Goal: Task Accomplishment & Management: Manage account settings

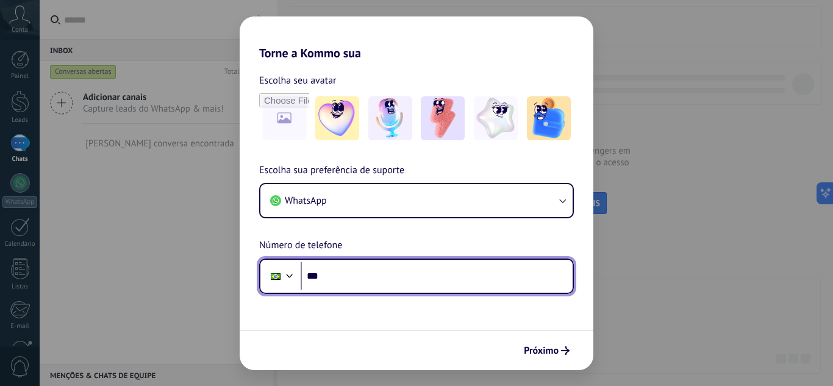
click at [344, 280] on input "***" at bounding box center [437, 276] width 272 height 28
type input "**********"
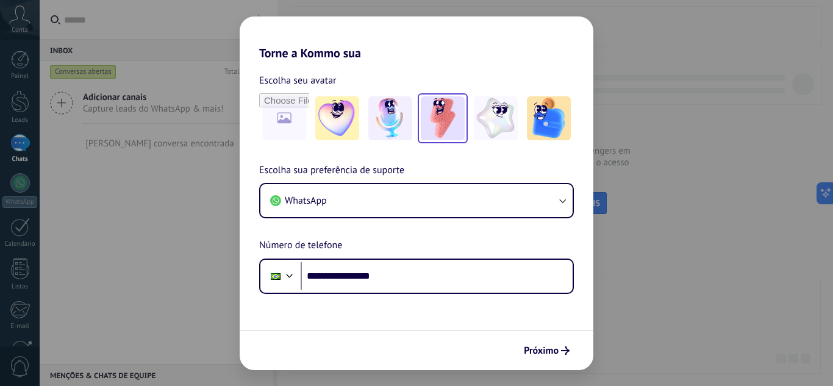
click at [429, 129] on img at bounding box center [443, 118] width 44 height 44
click at [550, 353] on span "Próximo" at bounding box center [541, 350] width 35 height 9
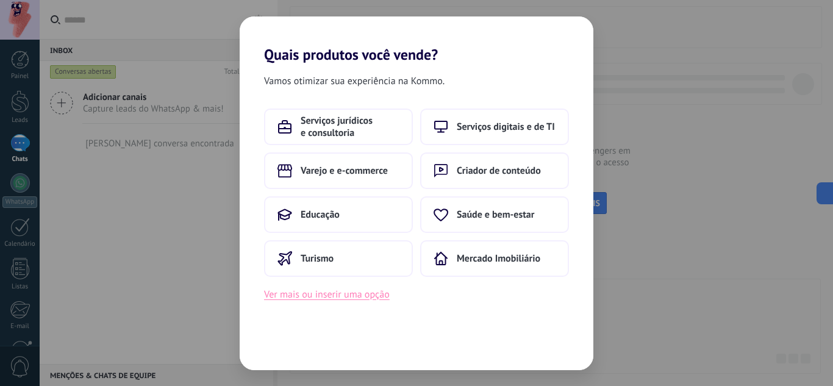
click at [380, 293] on button "Ver mais ou inserir uma opção" at bounding box center [327, 294] width 126 height 16
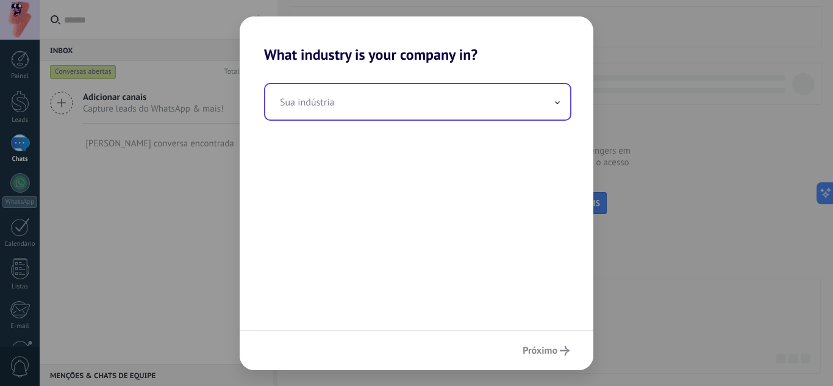
click at [330, 100] on input "text" at bounding box center [417, 101] width 305 height 35
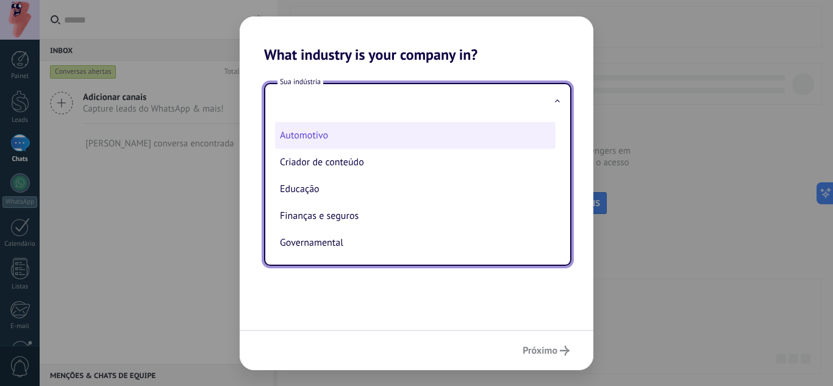
click at [324, 137] on li "Automotivo" at bounding box center [415, 135] width 280 height 27
type input "**********"
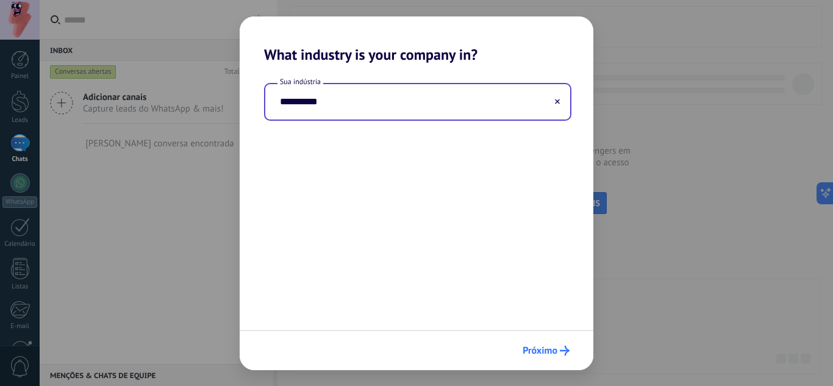
click at [562, 343] on button "Próximo" at bounding box center [546, 350] width 58 height 21
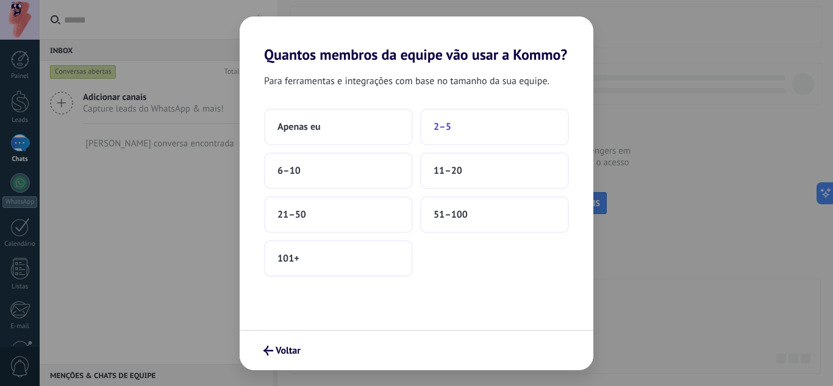
click at [443, 123] on span "2–5" at bounding box center [442, 127] width 18 height 12
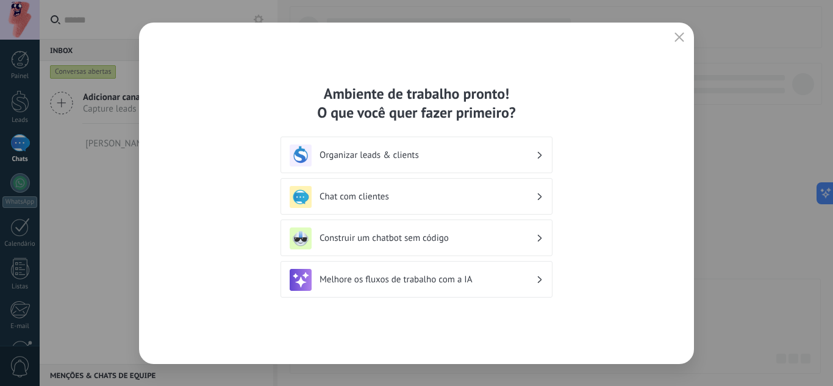
click at [508, 149] on div "Organizar leads & clients" at bounding box center [417, 155] width 254 height 22
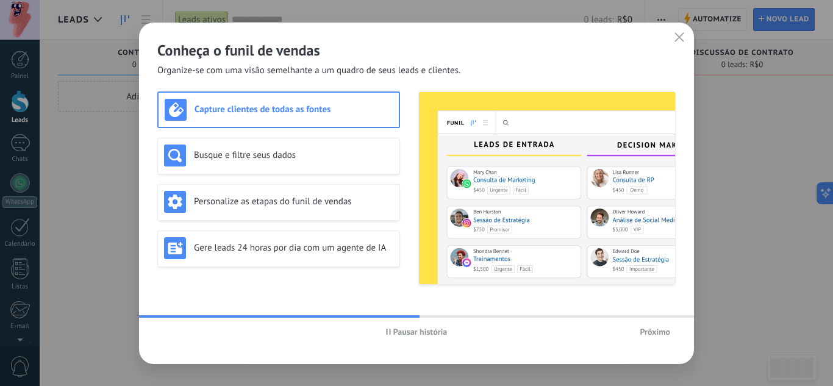
click at [657, 332] on span "Próximo" at bounding box center [654, 331] width 30 height 9
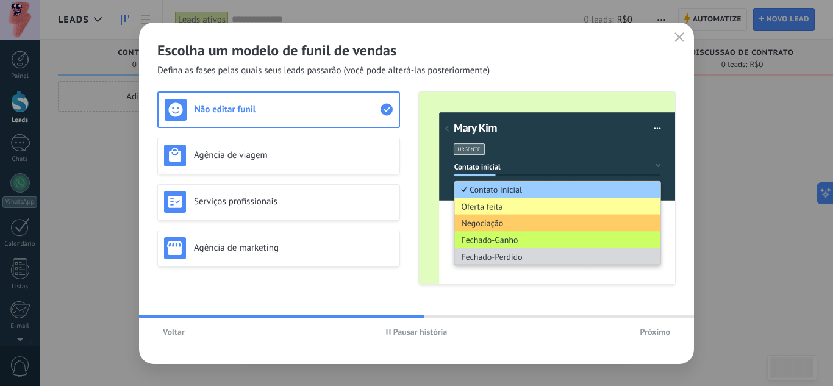
click at [658, 333] on span "Próximo" at bounding box center [654, 331] width 30 height 9
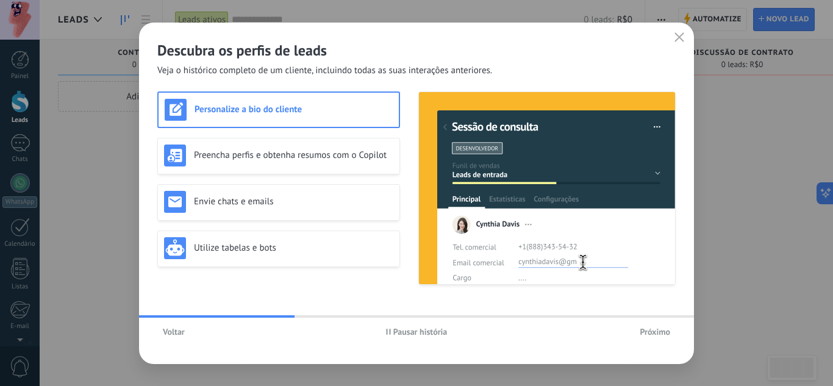
click at [658, 333] on span "Próximo" at bounding box center [654, 331] width 30 height 9
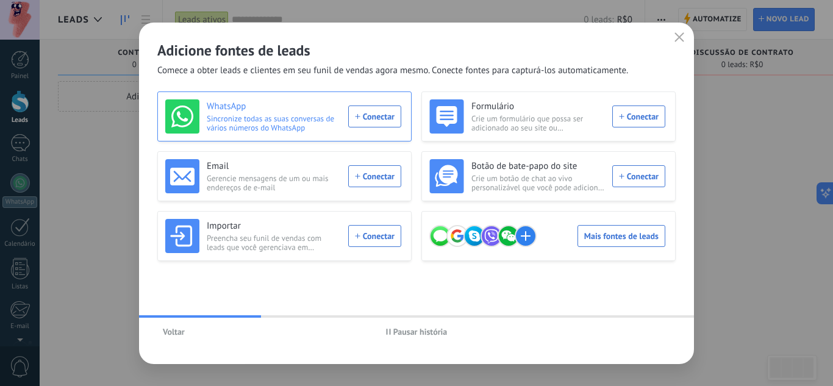
click at [354, 120] on div "WhatsApp Sincronize todas as suas conversas de vários números do WhatsApp Conec…" at bounding box center [283, 116] width 236 height 34
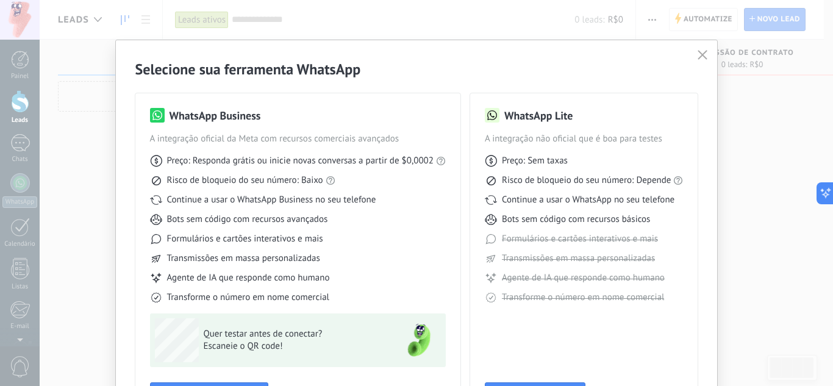
scroll to position [93, 0]
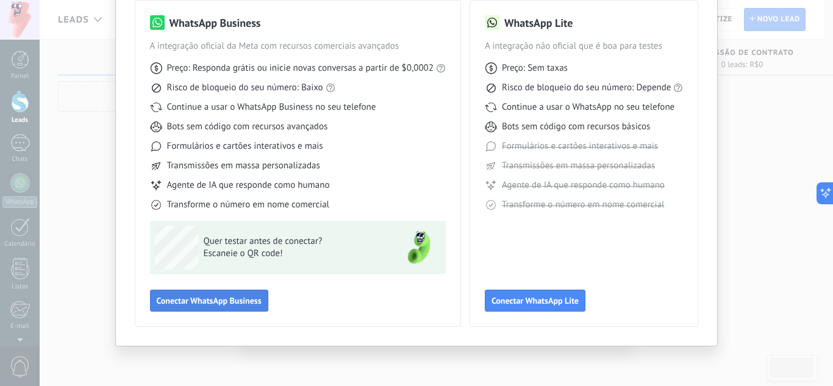
click at [241, 298] on span "Conectar WhatsApp Business" at bounding box center [209, 300] width 105 height 9
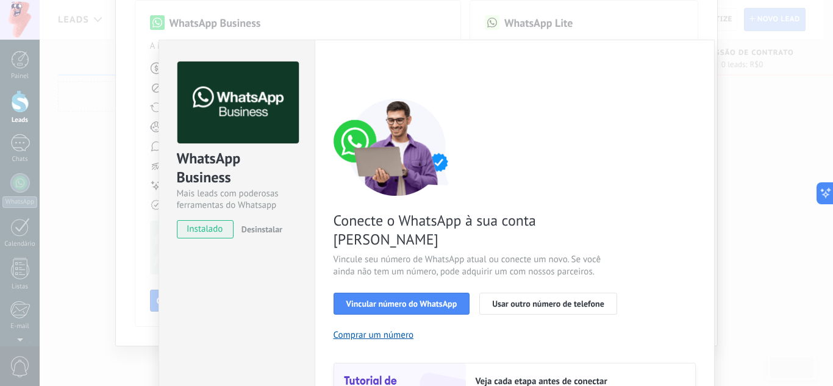
scroll to position [61, 0]
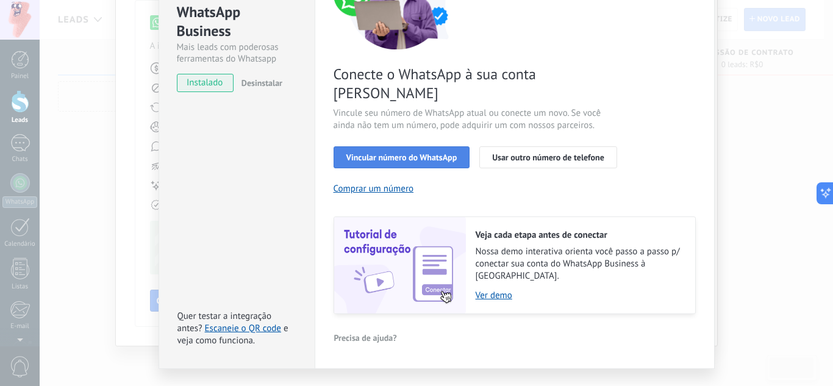
click at [398, 153] on span "Vincular número do WhatsApp" at bounding box center [401, 157] width 111 height 9
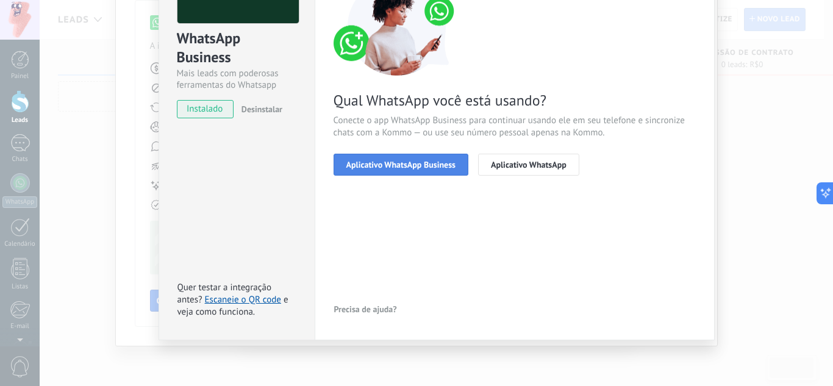
scroll to position [0, 0]
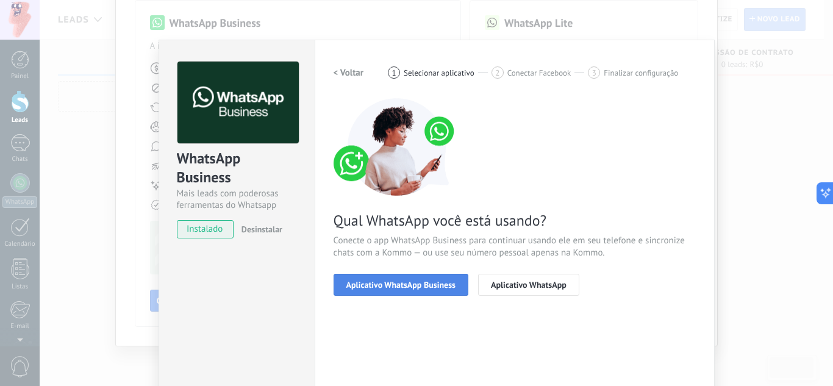
click at [410, 283] on span "Aplicativo WhatsApp Business" at bounding box center [400, 284] width 109 height 9
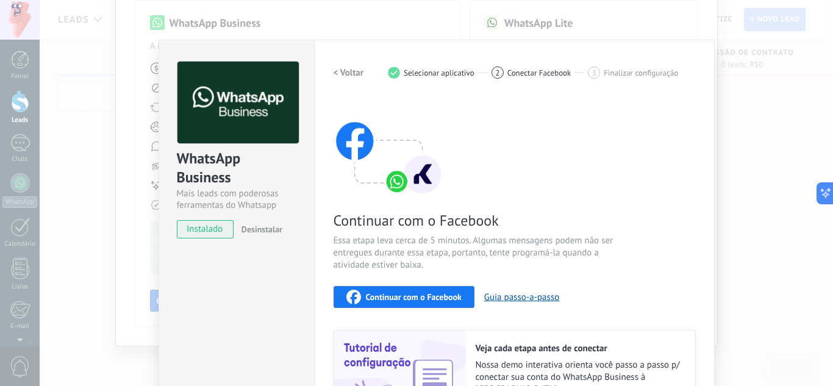
scroll to position [61, 0]
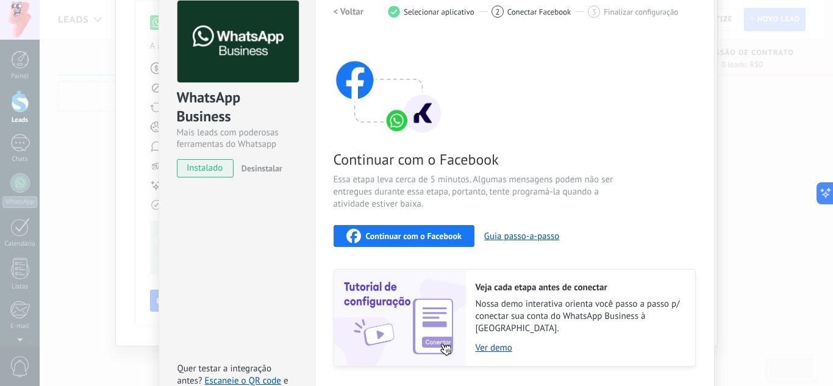
click at [407, 238] on span "Continuar com o Facebook" at bounding box center [414, 236] width 96 height 9
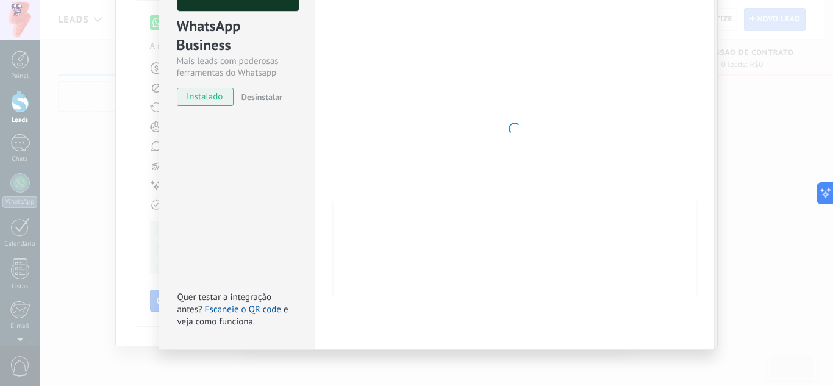
scroll to position [0, 0]
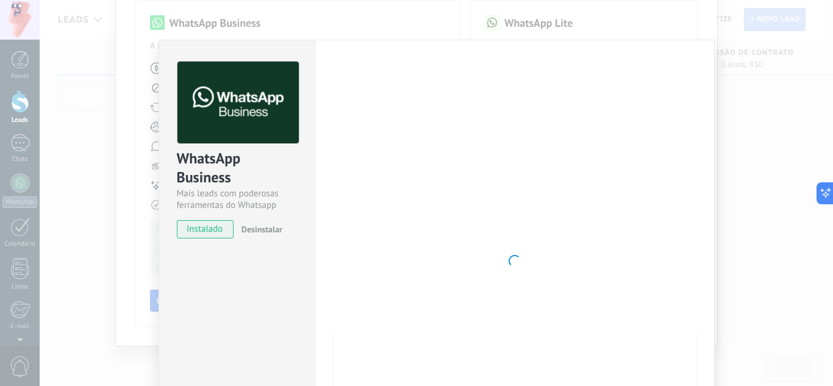
click at [544, 84] on div at bounding box center [514, 261] width 362 height 399
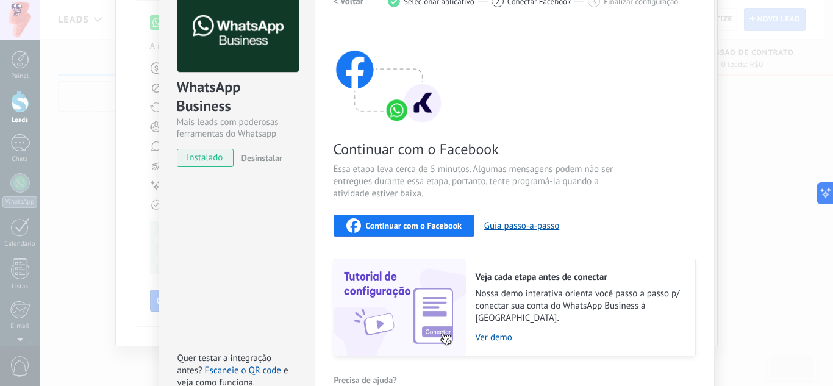
scroll to position [132, 0]
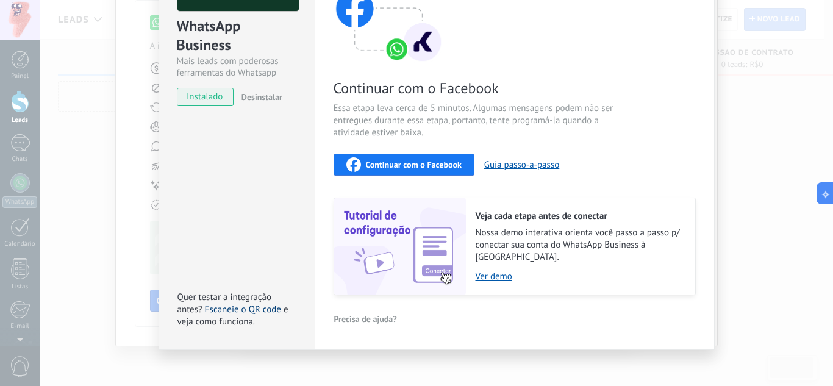
click at [257, 304] on link "Escaneie o QR code" at bounding box center [243, 310] width 76 height 12
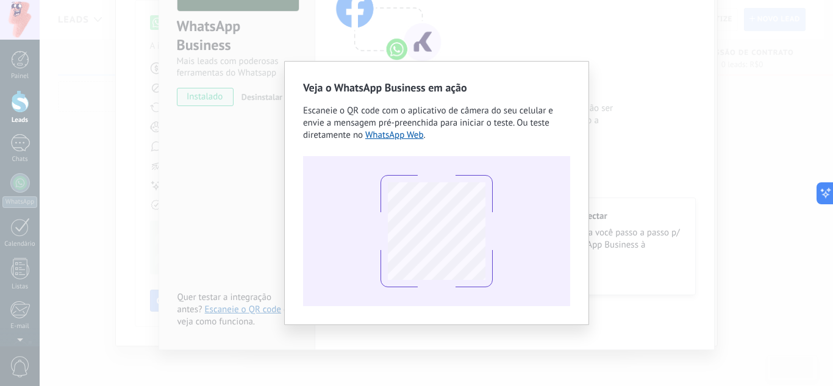
click at [279, 216] on div "Veja o WhatsApp Business em ação Escaneie o QR code com o aplicativo de câmera …" at bounding box center [436, 193] width 793 height 386
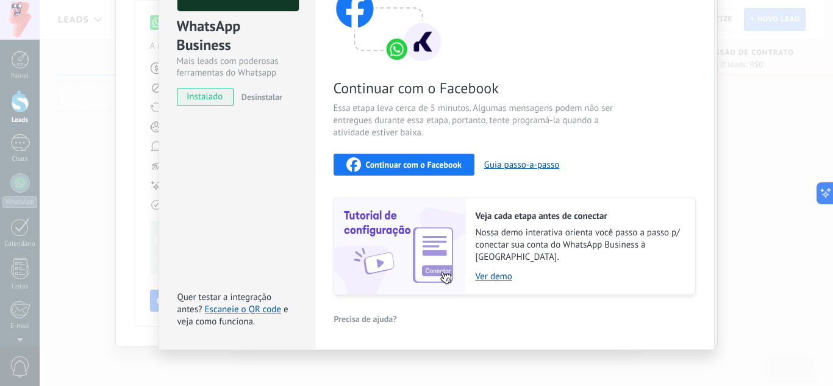
click at [418, 166] on span "Continuar com o Facebook" at bounding box center [414, 164] width 96 height 9
click at [414, 163] on span "Continuar com o Facebook" at bounding box center [414, 164] width 96 height 9
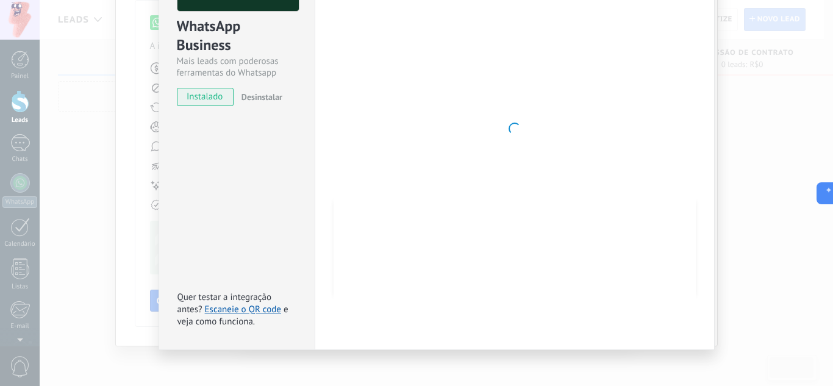
scroll to position [0, 0]
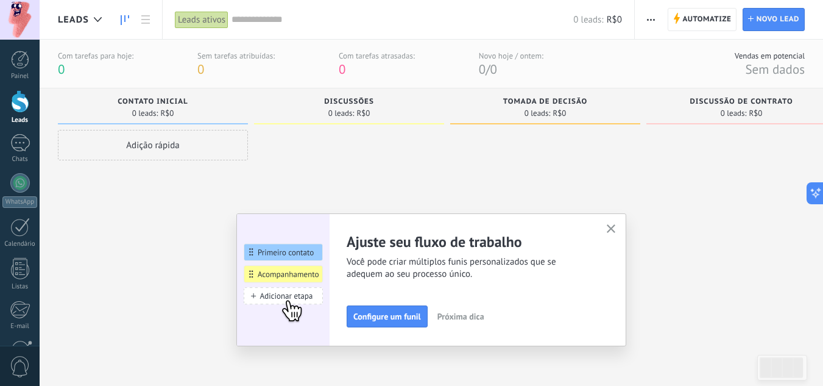
click at [614, 226] on icon "button" at bounding box center [611, 228] width 9 height 9
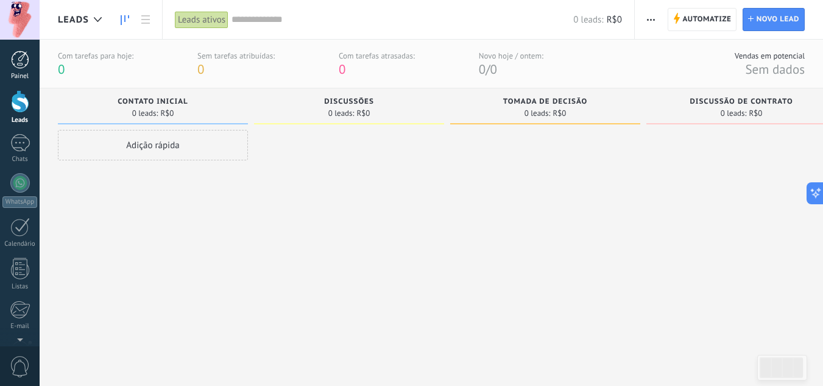
click at [19, 69] on link "Painel" at bounding box center [20, 66] width 40 height 30
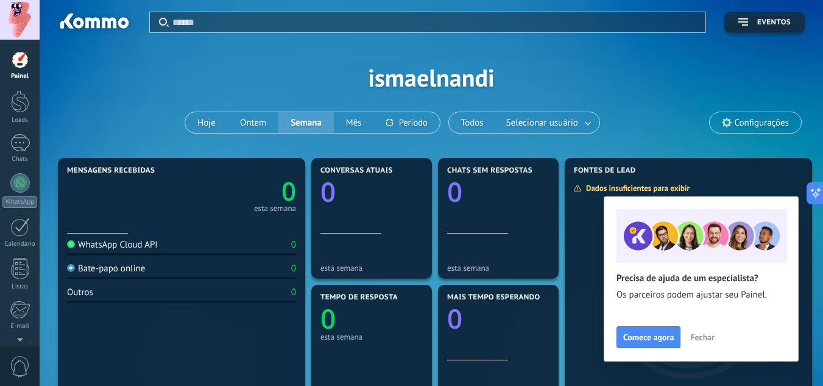
click at [137, 246] on div "WhatsApp Cloud API" at bounding box center [112, 245] width 91 height 12
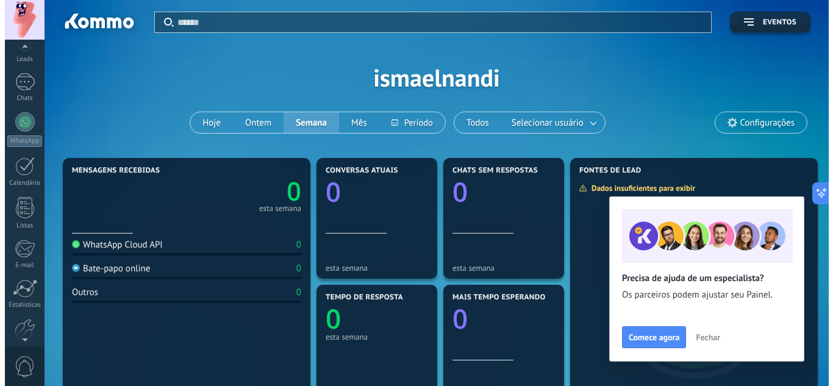
scroll to position [121, 0]
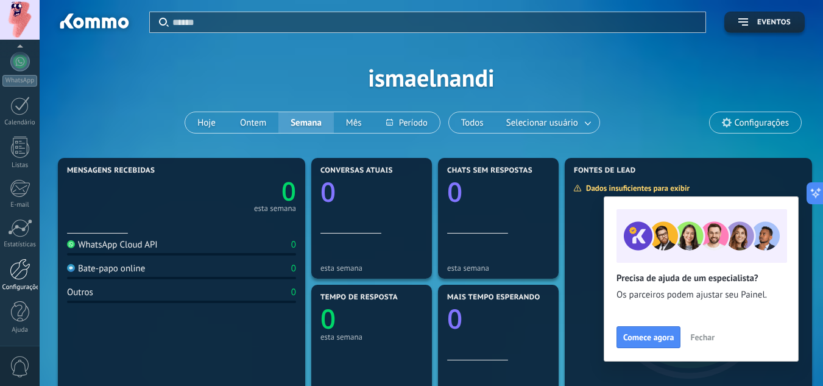
click at [26, 276] on div at bounding box center [20, 268] width 21 height 21
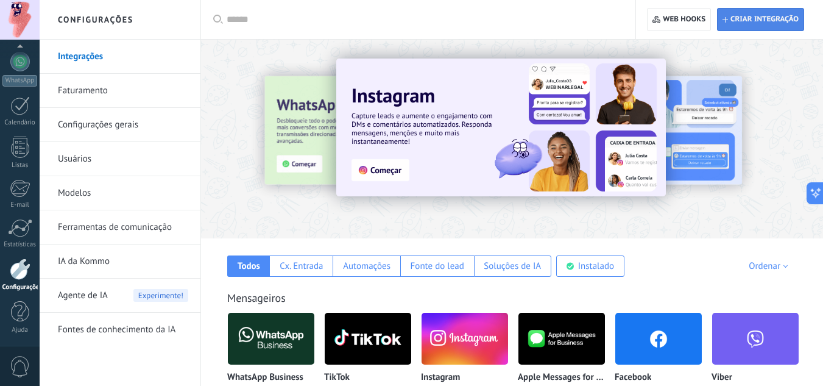
click at [732, 17] on span "Criar integração" at bounding box center [765, 20] width 68 height 10
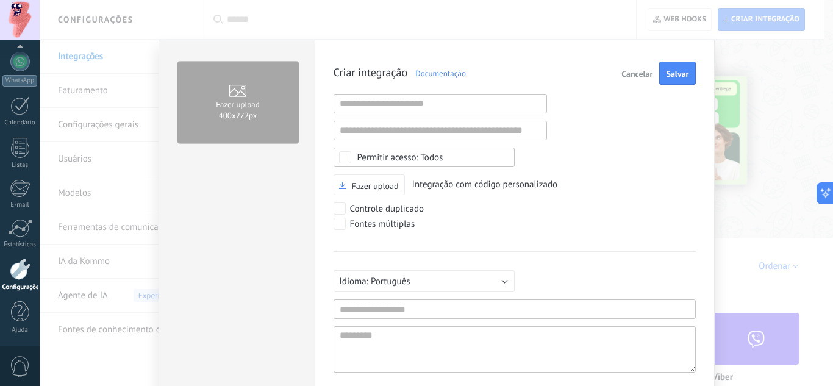
click at [638, 74] on span "Cancelar" at bounding box center [636, 73] width 31 height 9
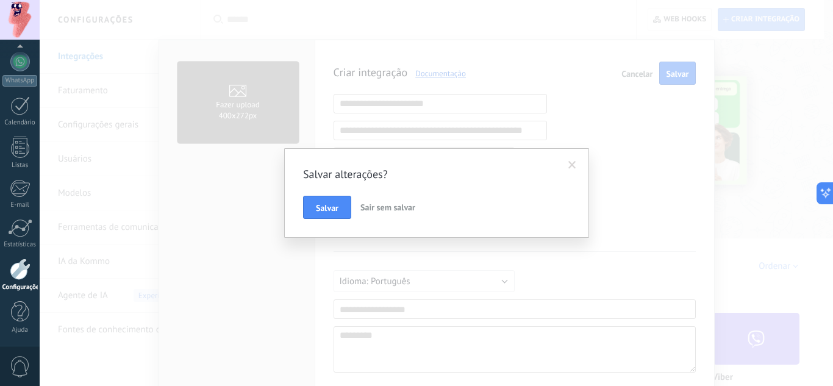
click at [242, 180] on div "Salvar alterações? [PERSON_NAME] sem salvar" at bounding box center [436, 193] width 793 height 386
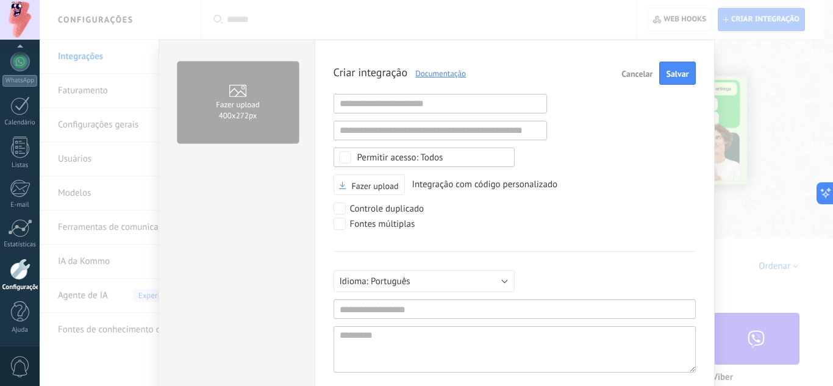
click at [637, 73] on span "Cancelar" at bounding box center [636, 73] width 31 height 9
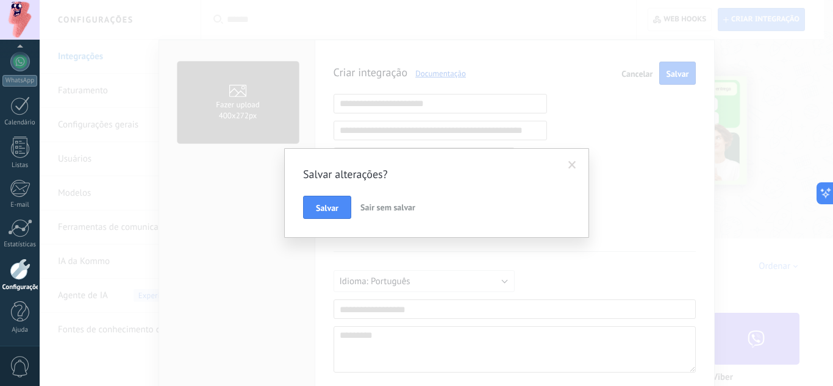
drag, startPoint x: 394, startPoint y: 208, endPoint x: 388, endPoint y: 211, distance: 6.6
click at [393, 209] on span "Sair sem salvar" at bounding box center [387, 207] width 55 height 11
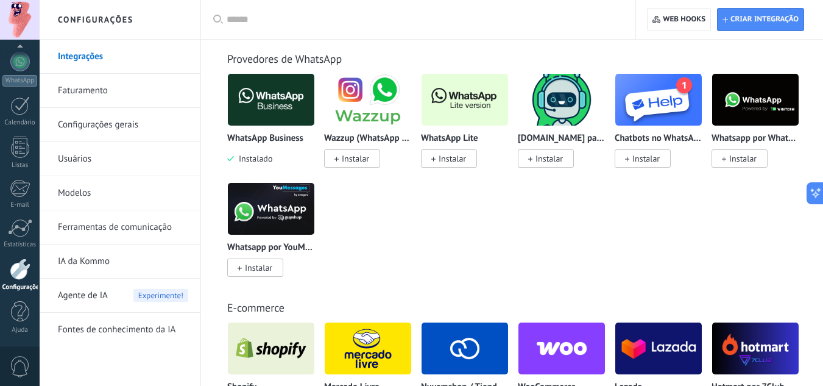
scroll to position [427, 0]
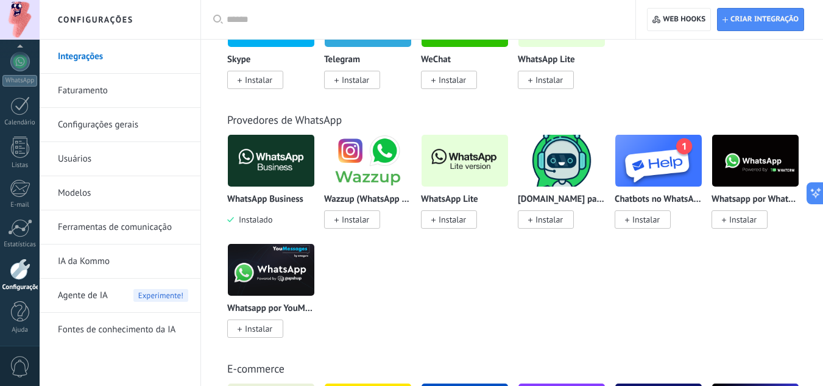
click at [278, 160] on img at bounding box center [271, 160] width 87 height 59
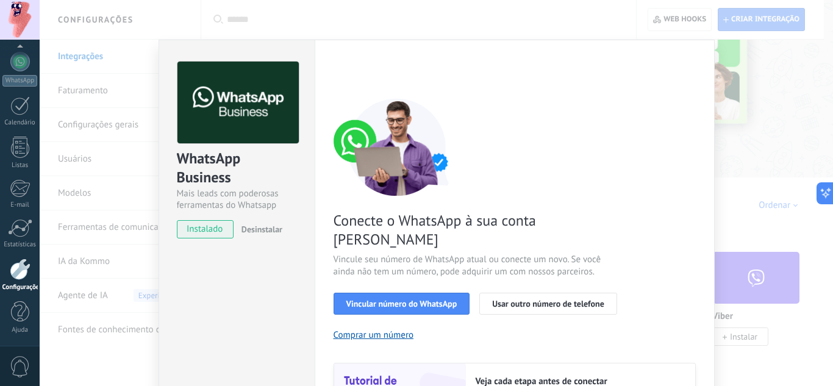
scroll to position [122, 0]
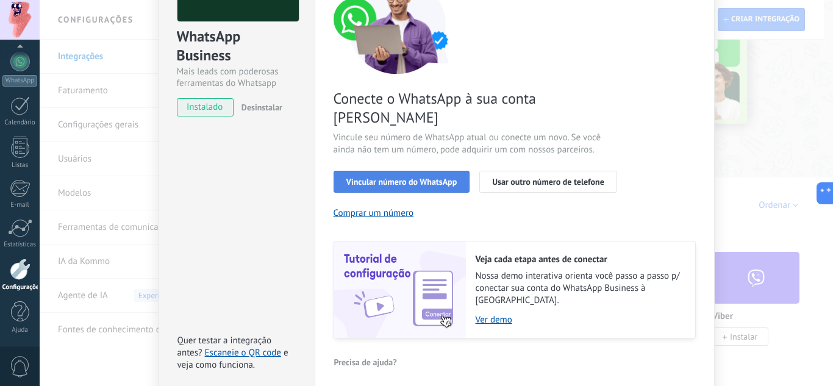
click at [405, 177] on span "Vincular número do WhatsApp" at bounding box center [401, 181] width 111 height 9
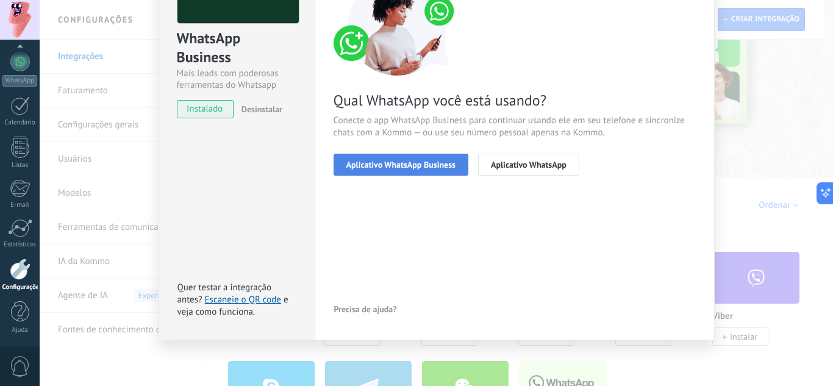
click at [404, 170] on button "Aplicativo WhatsApp Business" at bounding box center [400, 165] width 135 height 22
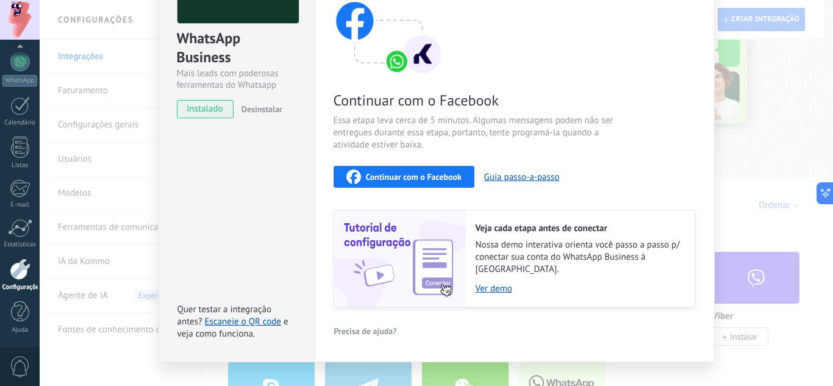
click at [402, 177] on span "Continuar com o Facebook" at bounding box center [414, 177] width 96 height 9
click at [419, 177] on span "Continuar com o Facebook" at bounding box center [414, 177] width 96 height 9
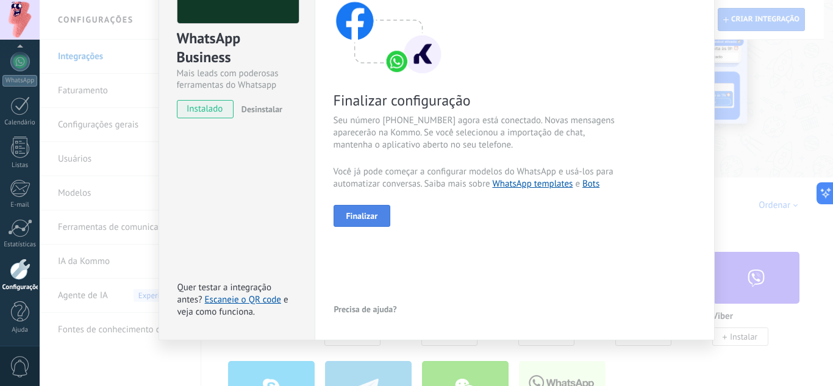
click at [363, 221] on button "Finalizar" at bounding box center [361, 216] width 57 height 22
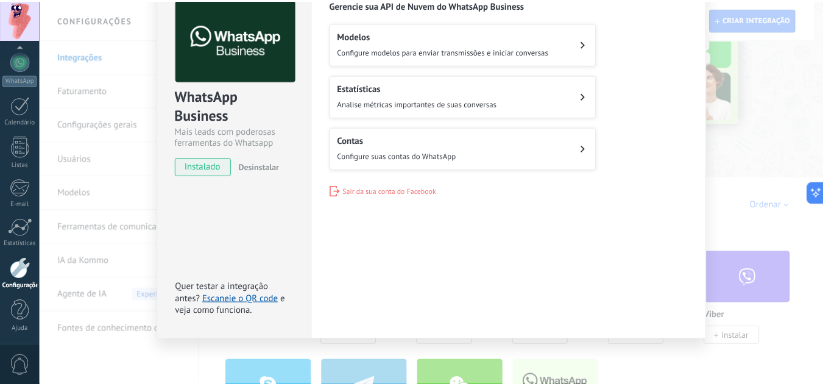
scroll to position [0, 0]
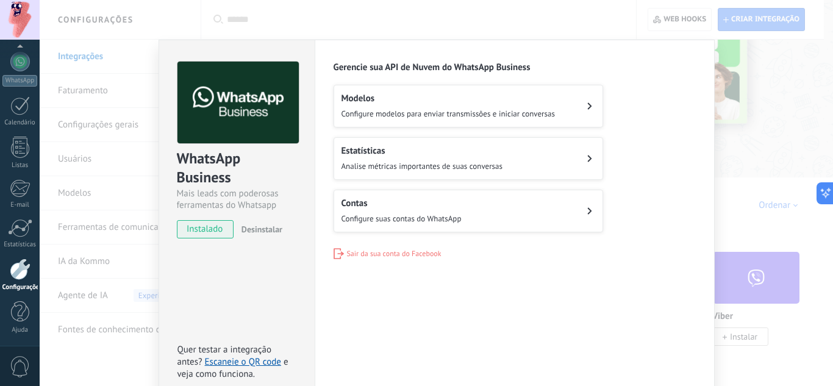
click at [764, 74] on div "WhatsApp Business Mais leads com poderosas ferramentas do Whatsapp instalado De…" at bounding box center [436, 193] width 793 height 386
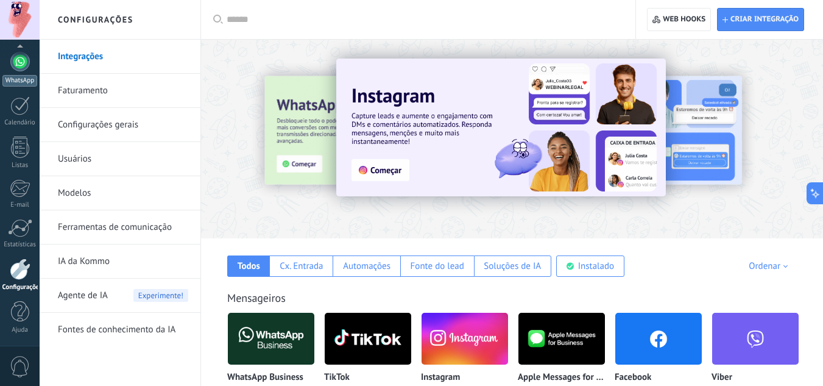
click at [12, 69] on link "WhatsApp" at bounding box center [20, 69] width 40 height 35
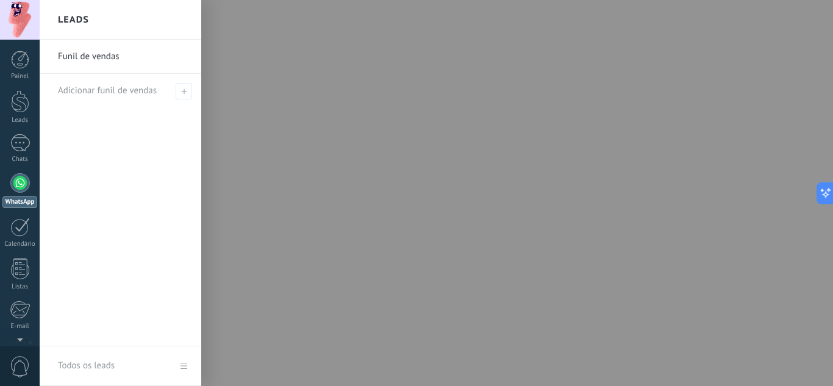
click at [719, 123] on div at bounding box center [456, 193] width 833 height 386
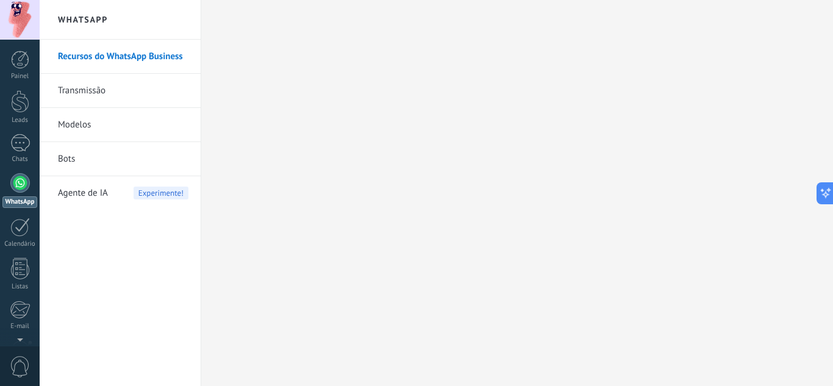
click at [109, 88] on link "Transmissão" at bounding box center [123, 91] width 130 height 34
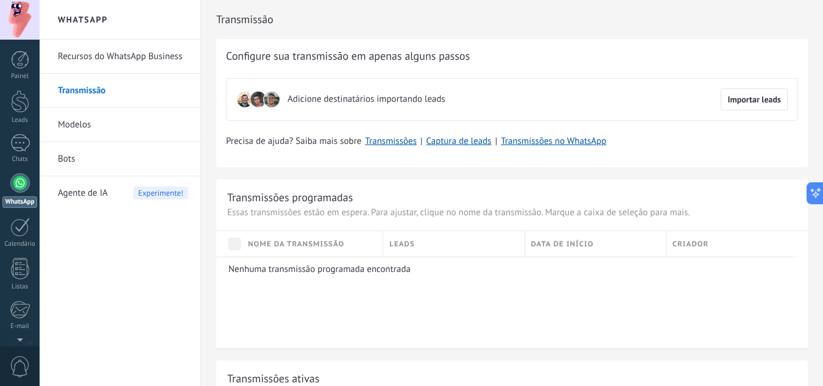
click at [112, 127] on link "Modelos" at bounding box center [123, 125] width 130 height 34
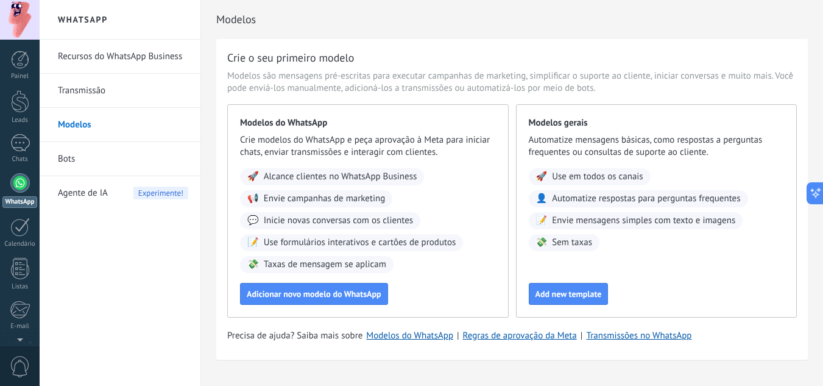
click at [86, 156] on link "Bots" at bounding box center [123, 159] width 130 height 34
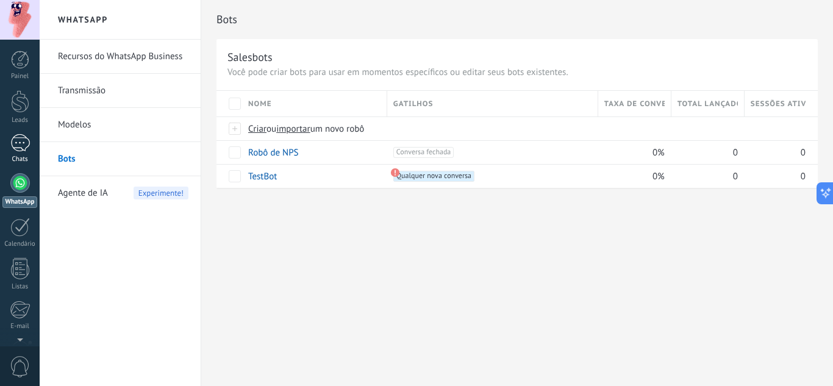
click at [23, 144] on div at bounding box center [20, 143] width 20 height 18
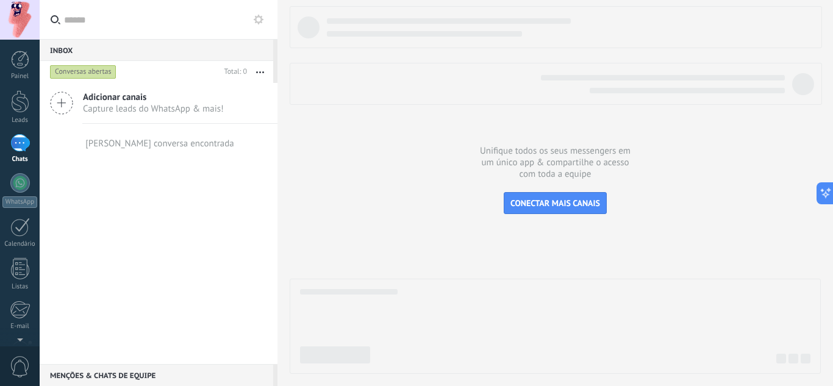
click at [64, 106] on icon at bounding box center [61, 102] width 23 height 23
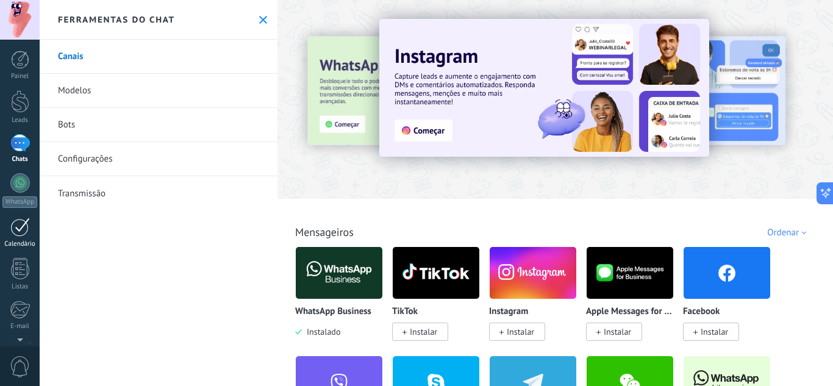
click at [21, 225] on div at bounding box center [20, 227] width 20 height 19
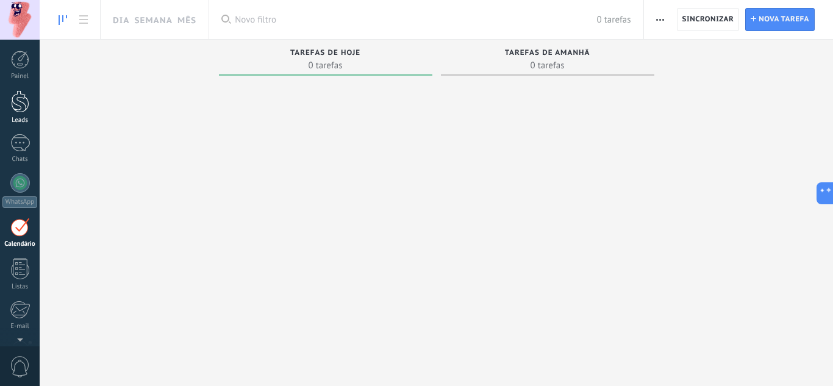
click at [26, 116] on link "Leads" at bounding box center [20, 107] width 40 height 34
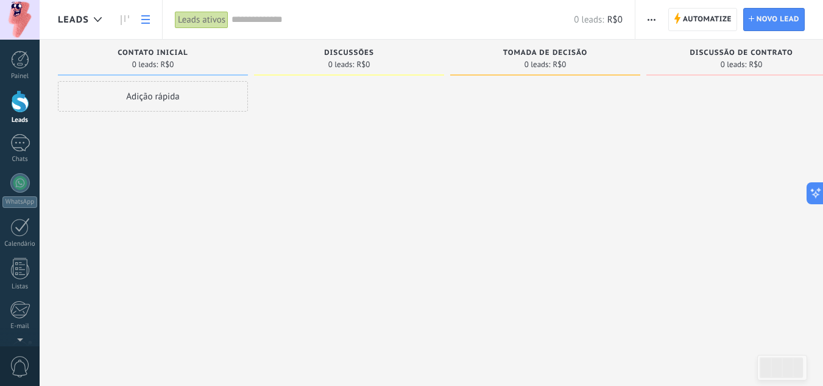
click at [136, 18] on link at bounding box center [145, 20] width 21 height 24
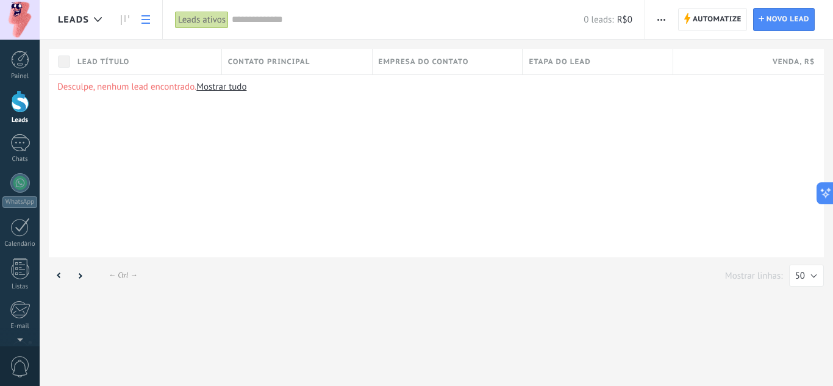
click at [118, 19] on link at bounding box center [125, 20] width 21 height 24
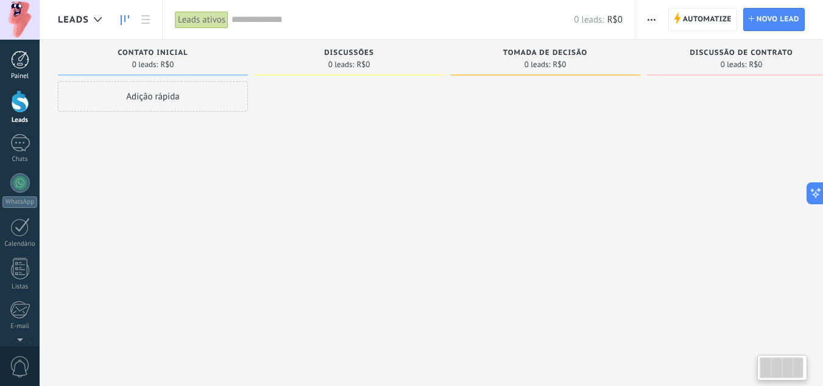
click at [23, 69] on link "Painel" at bounding box center [20, 66] width 40 height 30
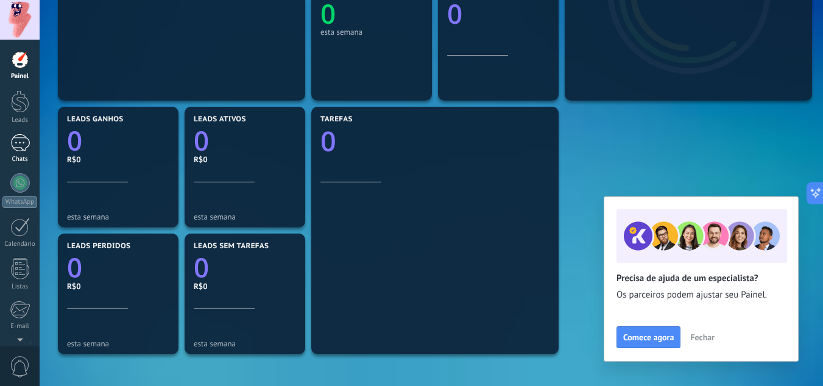
click at [16, 149] on div at bounding box center [20, 143] width 20 height 18
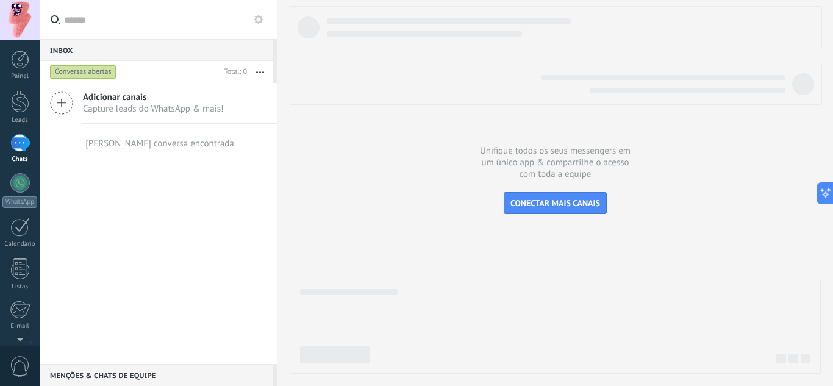
click at [60, 104] on icon at bounding box center [61, 102] width 23 height 23
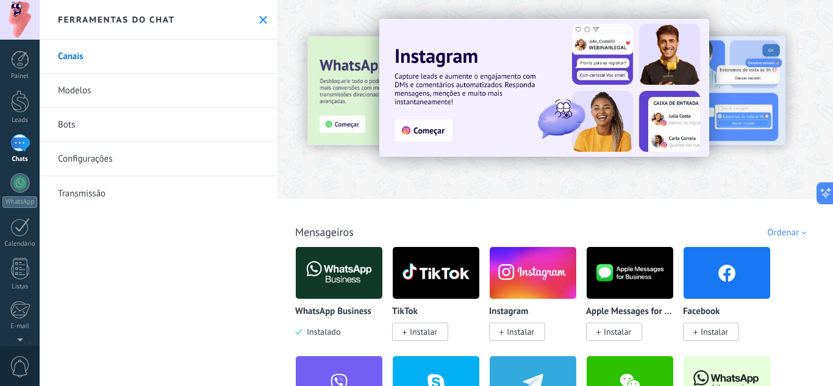
click at [351, 123] on div at bounding box center [256, 99] width 267 height 110
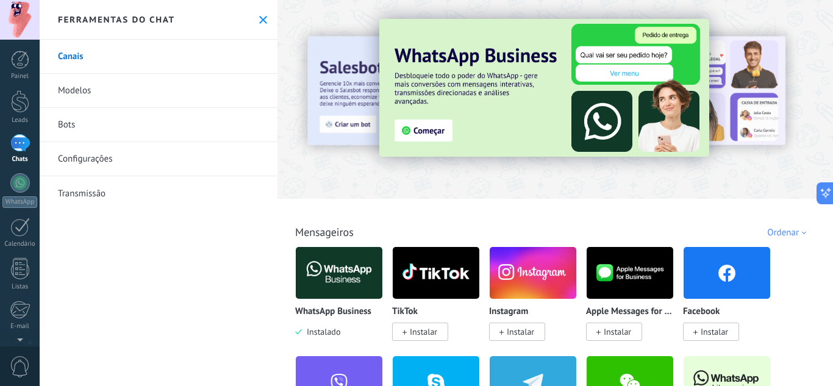
click at [418, 130] on img at bounding box center [544, 88] width 330 height 138
click at [618, 62] on img at bounding box center [544, 88] width 330 height 138
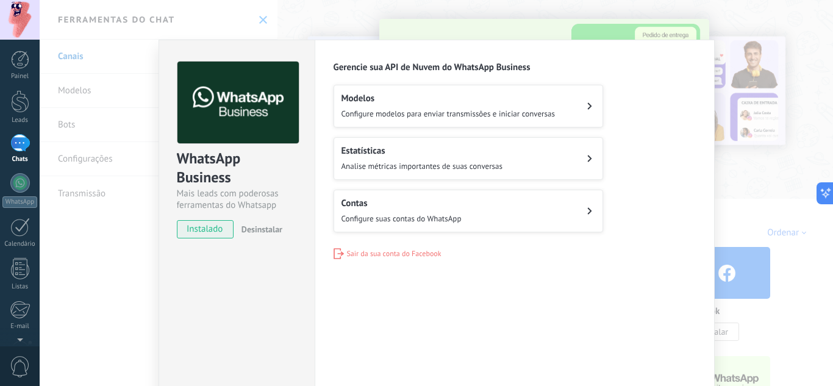
scroll to position [62, 0]
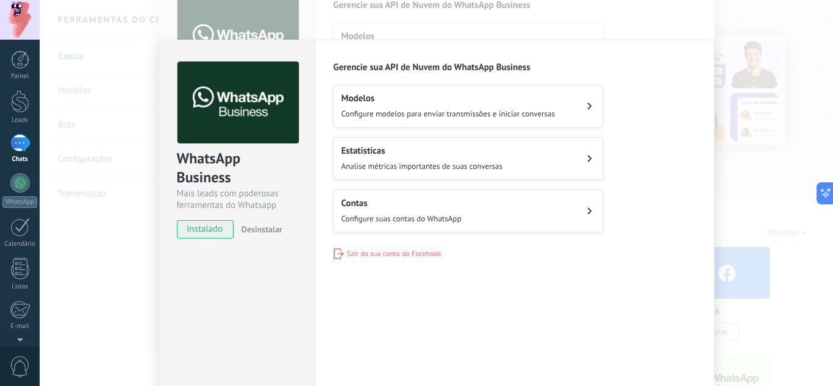
click at [440, 113] on span "Configure modelos para enviar transmissões e iniciar conversas" at bounding box center [447, 113] width 213 height 10
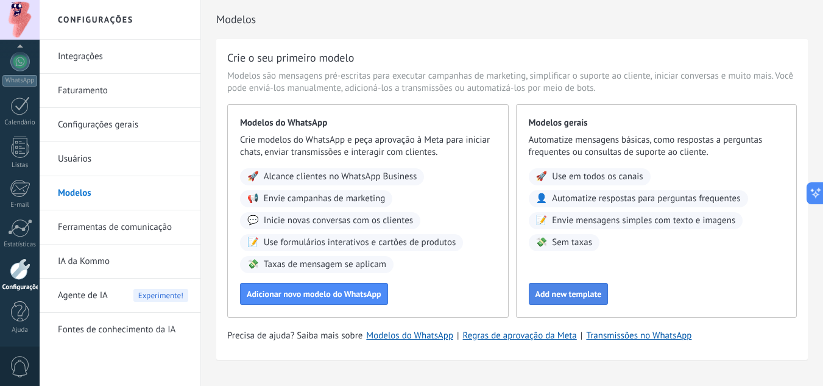
click at [582, 286] on button "Add new template" at bounding box center [569, 294] width 80 height 22
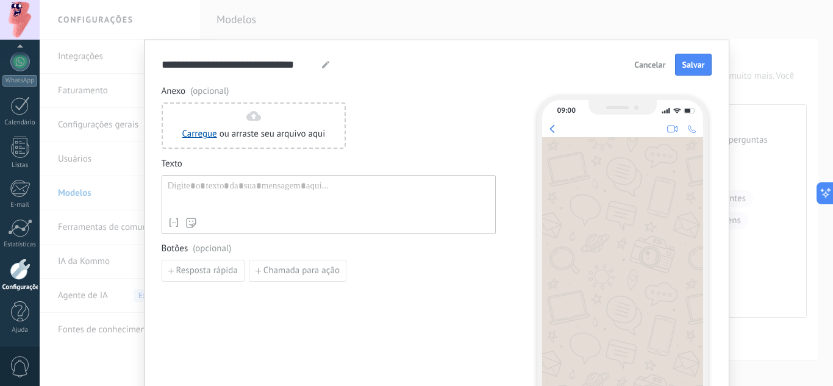
click at [658, 59] on button "Cancelar" at bounding box center [649, 64] width 42 height 18
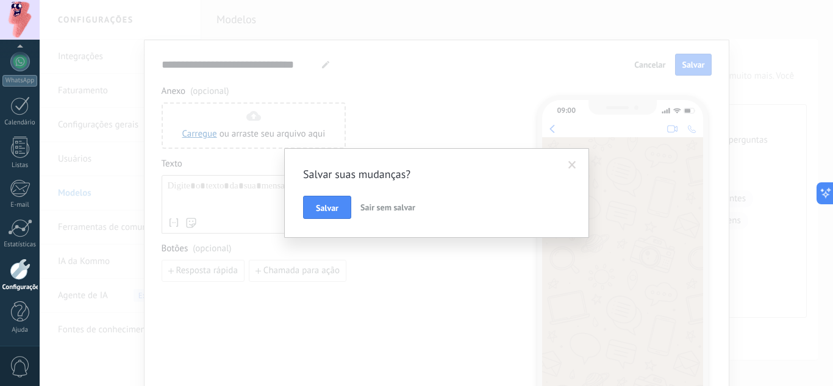
click at [385, 210] on span "Sair sem salvar" at bounding box center [387, 207] width 55 height 11
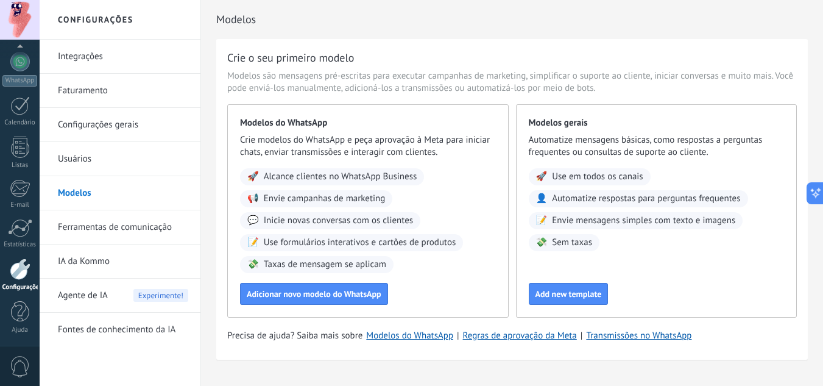
click at [91, 126] on link "Configurações gerais" at bounding box center [123, 125] width 130 height 34
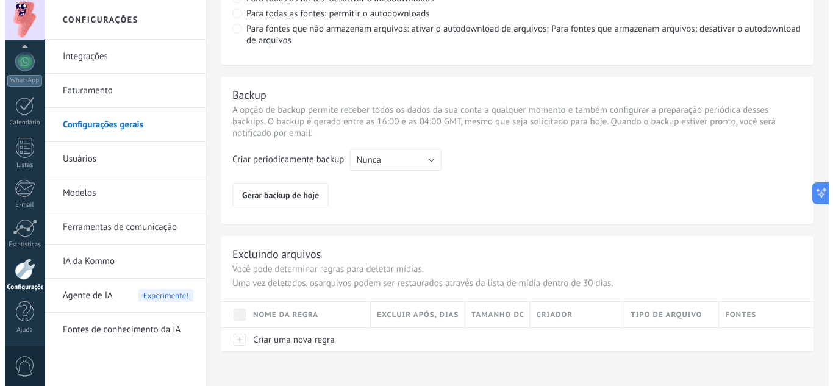
scroll to position [980, 0]
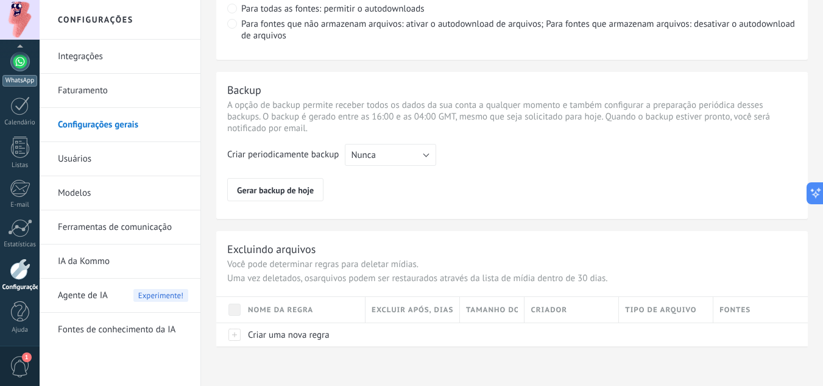
click at [15, 82] on div "WhatsApp" at bounding box center [19, 81] width 35 height 12
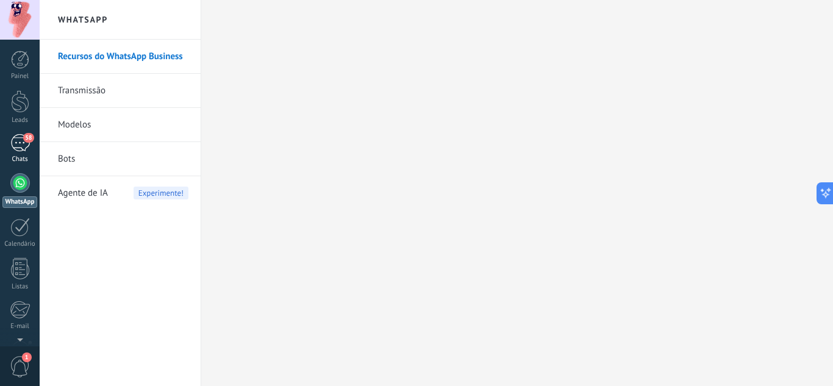
click at [12, 135] on div "58" at bounding box center [20, 143] width 20 height 18
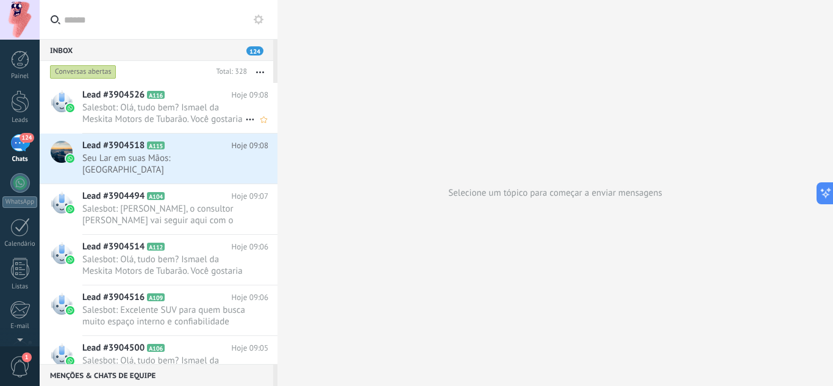
click at [145, 107] on span "Salesbot: Olá, tudo bem? Ismael da Meskita Motors de Tubarão. Você gostaria de …" at bounding box center [163, 113] width 163 height 23
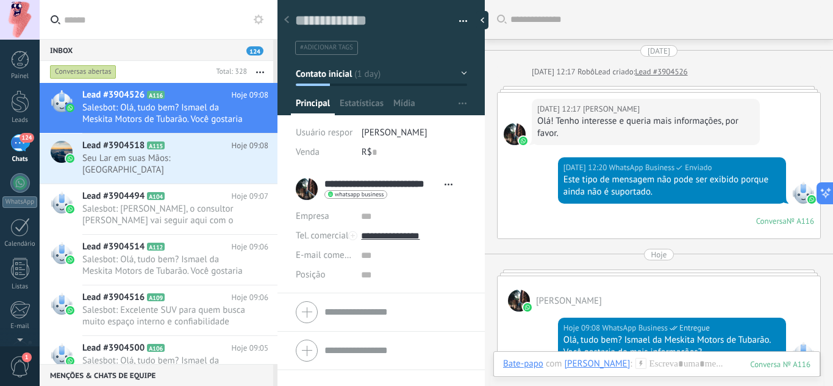
scroll to position [122, 0]
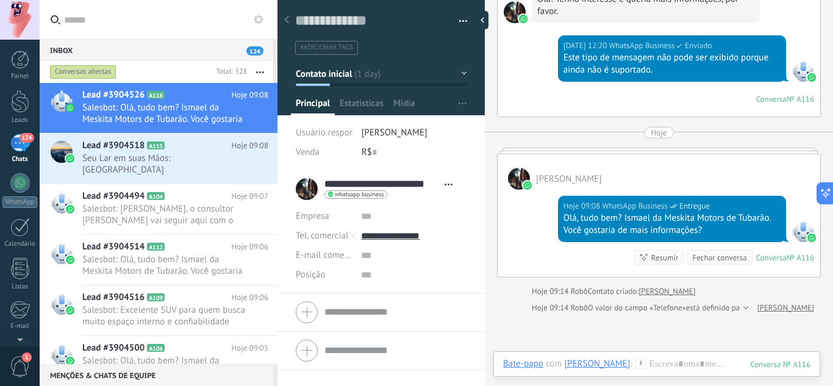
click at [657, 193] on div "Hoje 09:08 WhatsApp Business Entregue Olá, tudo bem? Ismael da Meskita Motors d…" at bounding box center [658, 233] width 322 height 87
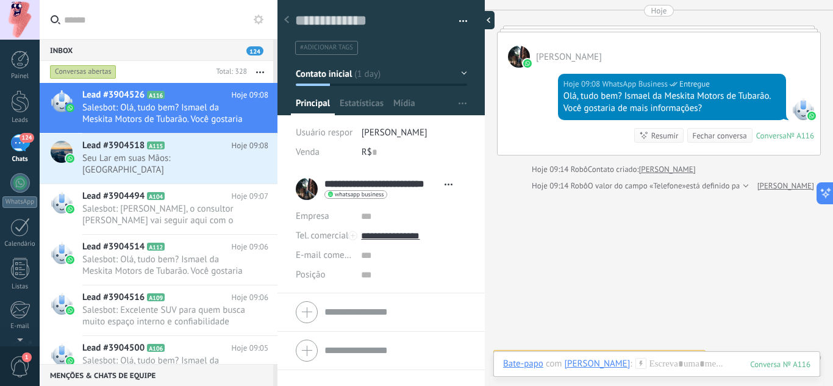
click at [483, 24] on div at bounding box center [485, 20] width 18 height 18
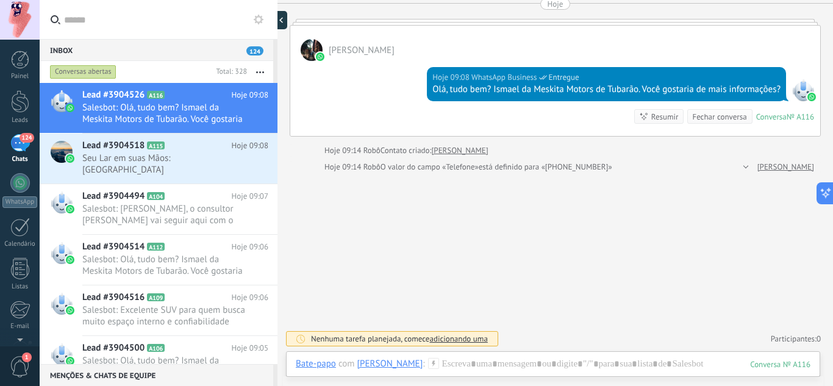
type textarea "*********"
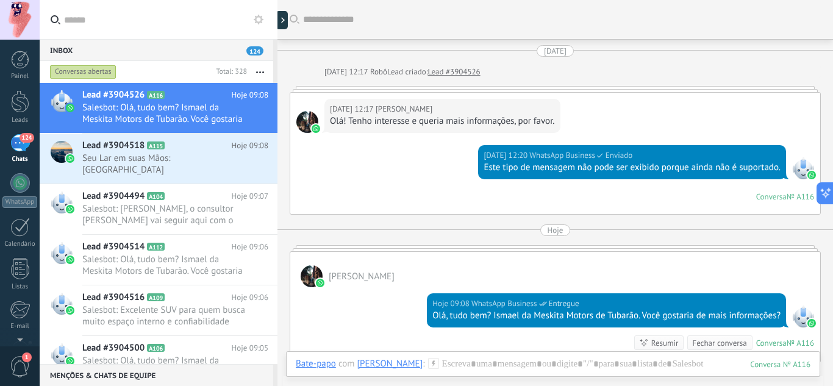
scroll to position [183, 0]
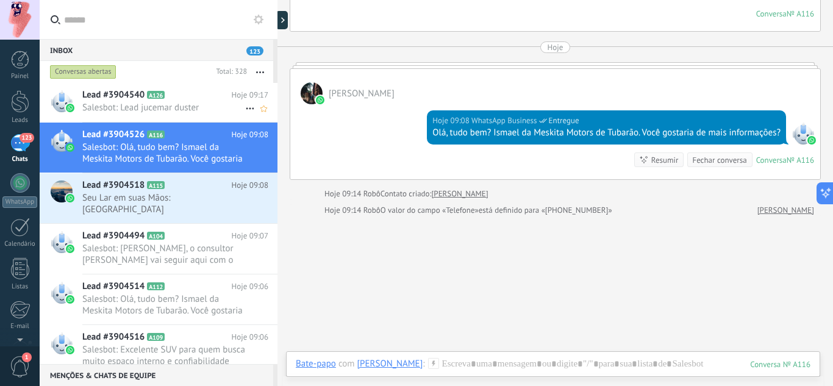
click at [175, 98] on icon at bounding box center [174, 95] width 12 height 12
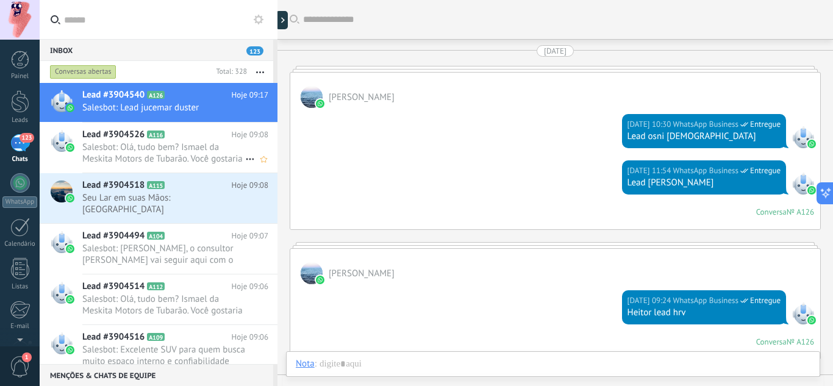
scroll to position [3532, 0]
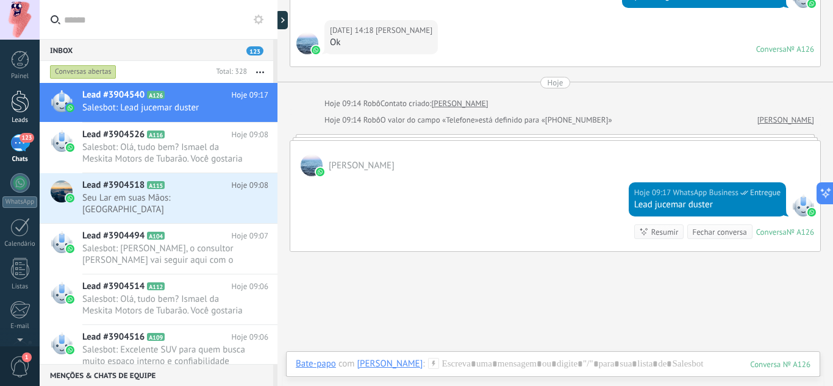
click at [10, 105] on link "Leads" at bounding box center [20, 107] width 40 height 34
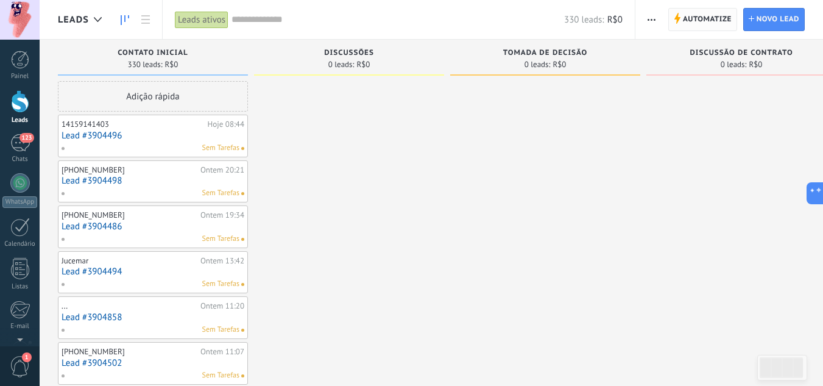
click at [716, 18] on span "Automatize" at bounding box center [707, 20] width 49 height 22
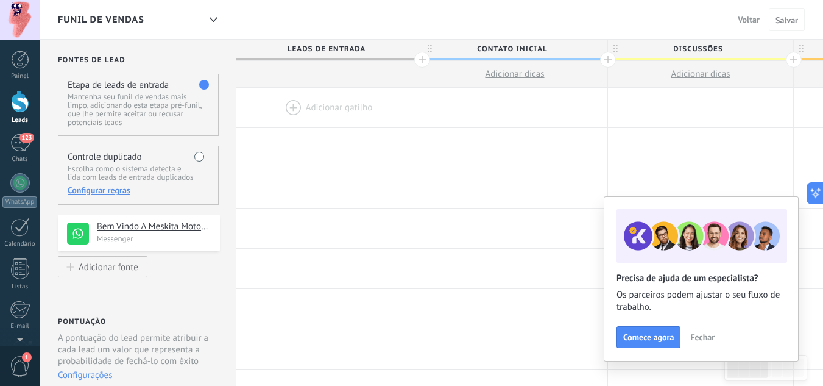
click at [703, 341] on span "Fechar" at bounding box center [703, 337] width 24 height 9
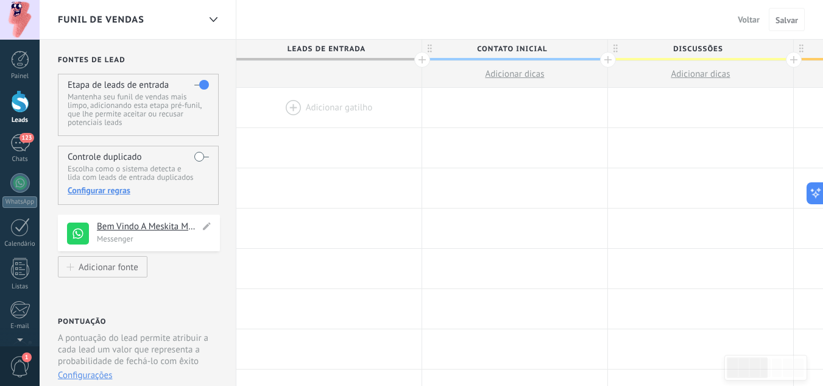
click at [97, 231] on h4 "Bem Vindo A Meskita Motors - Atendimento" at bounding box center [148, 227] width 103 height 12
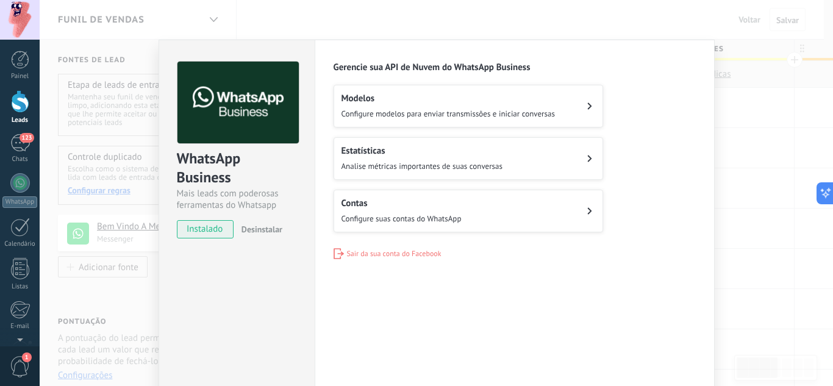
click at [790, 118] on div "WhatsApp Business Mais leads com poderosas ferramentas do Whatsapp instalado De…" at bounding box center [436, 193] width 793 height 386
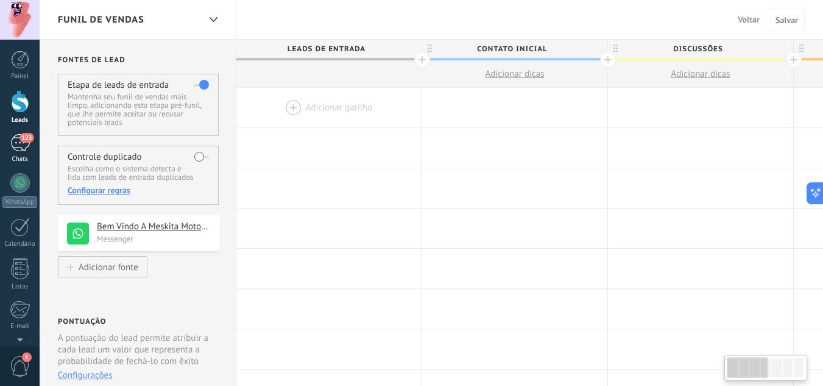
click at [15, 158] on div "Chats" at bounding box center [19, 159] width 35 height 8
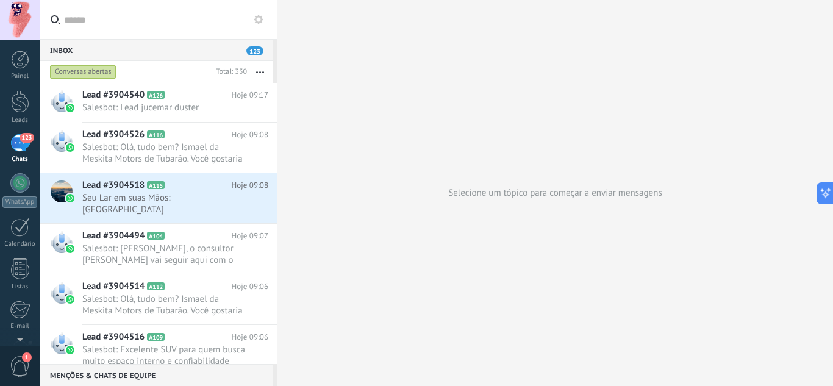
click at [254, 20] on use at bounding box center [259, 20] width 10 height 10
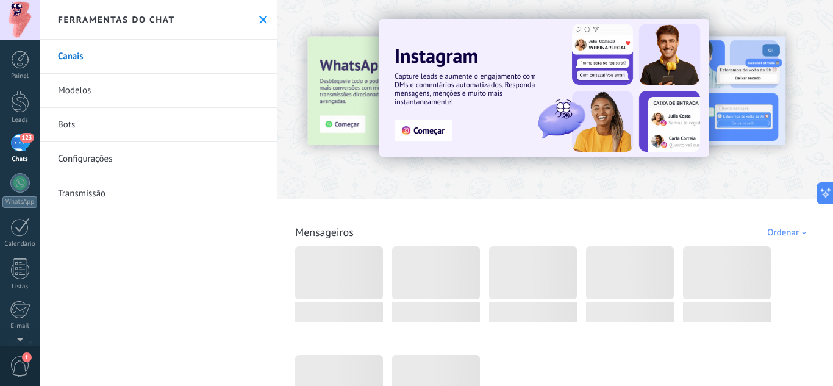
click at [260, 20] on use at bounding box center [263, 20] width 8 height 8
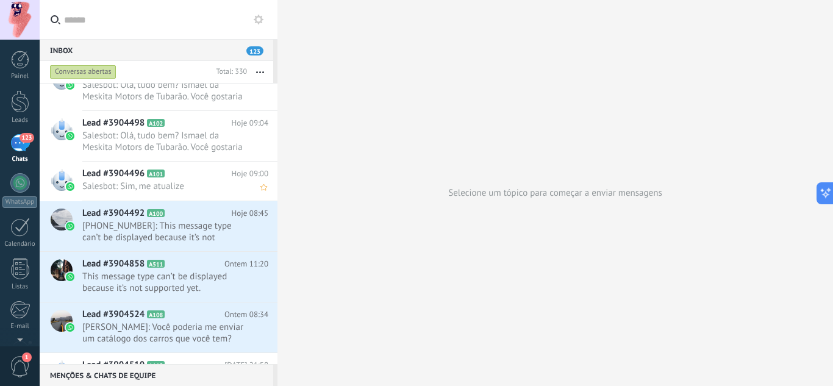
scroll to position [518, 0]
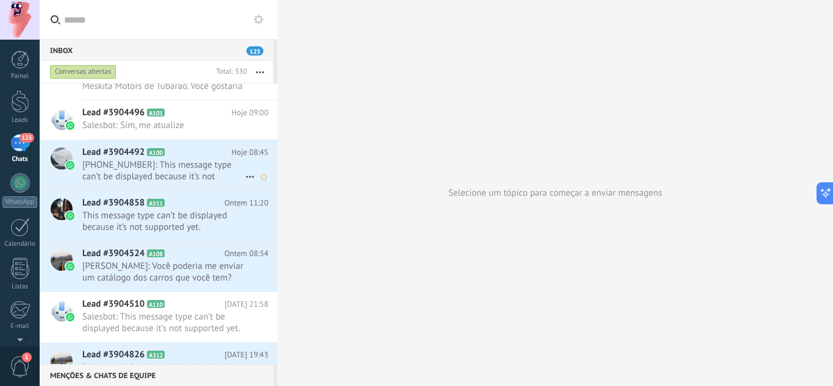
click at [176, 180] on span "[PHONE_NUMBER]: This message type can’t be displayed because it’s not supported…" at bounding box center [163, 170] width 163 height 23
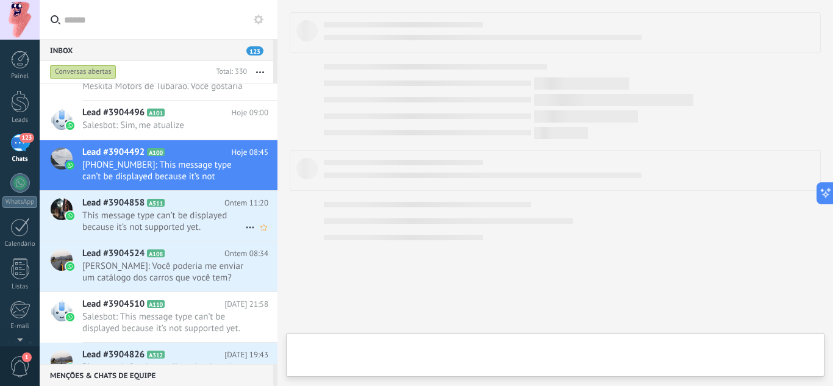
click at [177, 214] on span "This message type can’t be displayed because it’s not supported yet." at bounding box center [163, 221] width 163 height 23
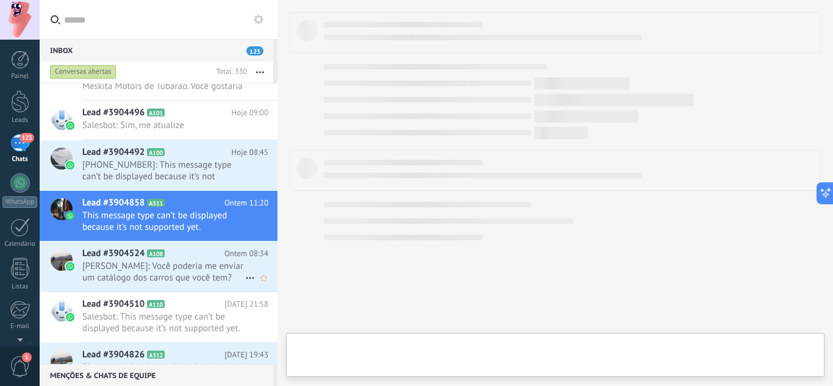
click at [167, 255] on h2 "Lead #3904524 A108" at bounding box center [153, 253] width 142 height 12
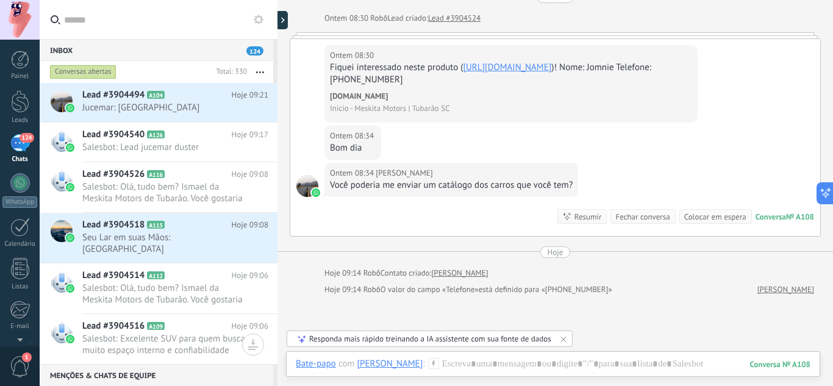
click at [252, 20] on button at bounding box center [258, 19] width 15 height 15
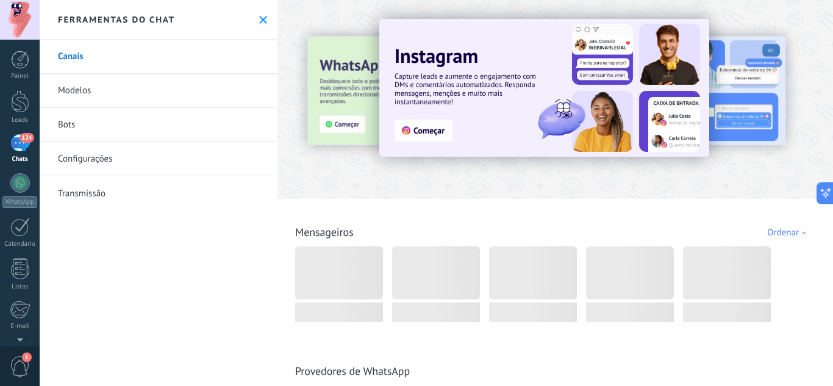
click at [113, 157] on link "Configurações" at bounding box center [159, 159] width 238 height 34
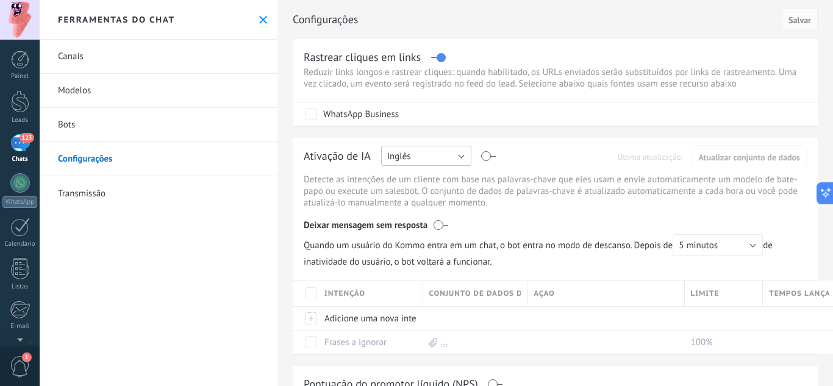
click at [455, 157] on button "Inglês" at bounding box center [426, 156] width 90 height 20
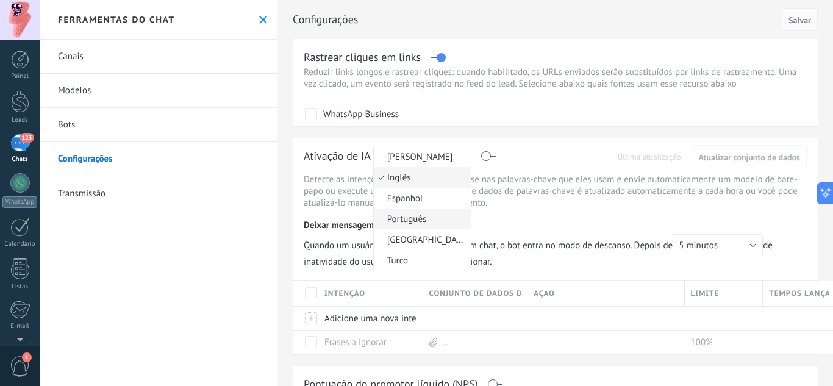
click at [415, 218] on span "Português" at bounding box center [420, 219] width 93 height 12
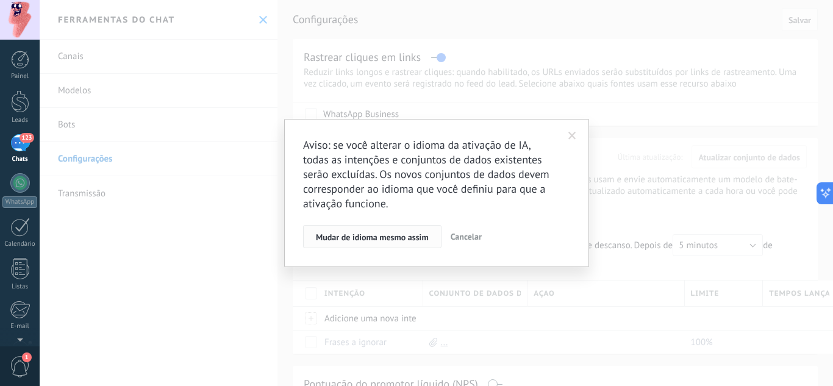
click at [408, 236] on span "Mudar de idioma mesmo assim" at bounding box center [372, 237] width 113 height 9
